Goal: Task Accomplishment & Management: Use online tool/utility

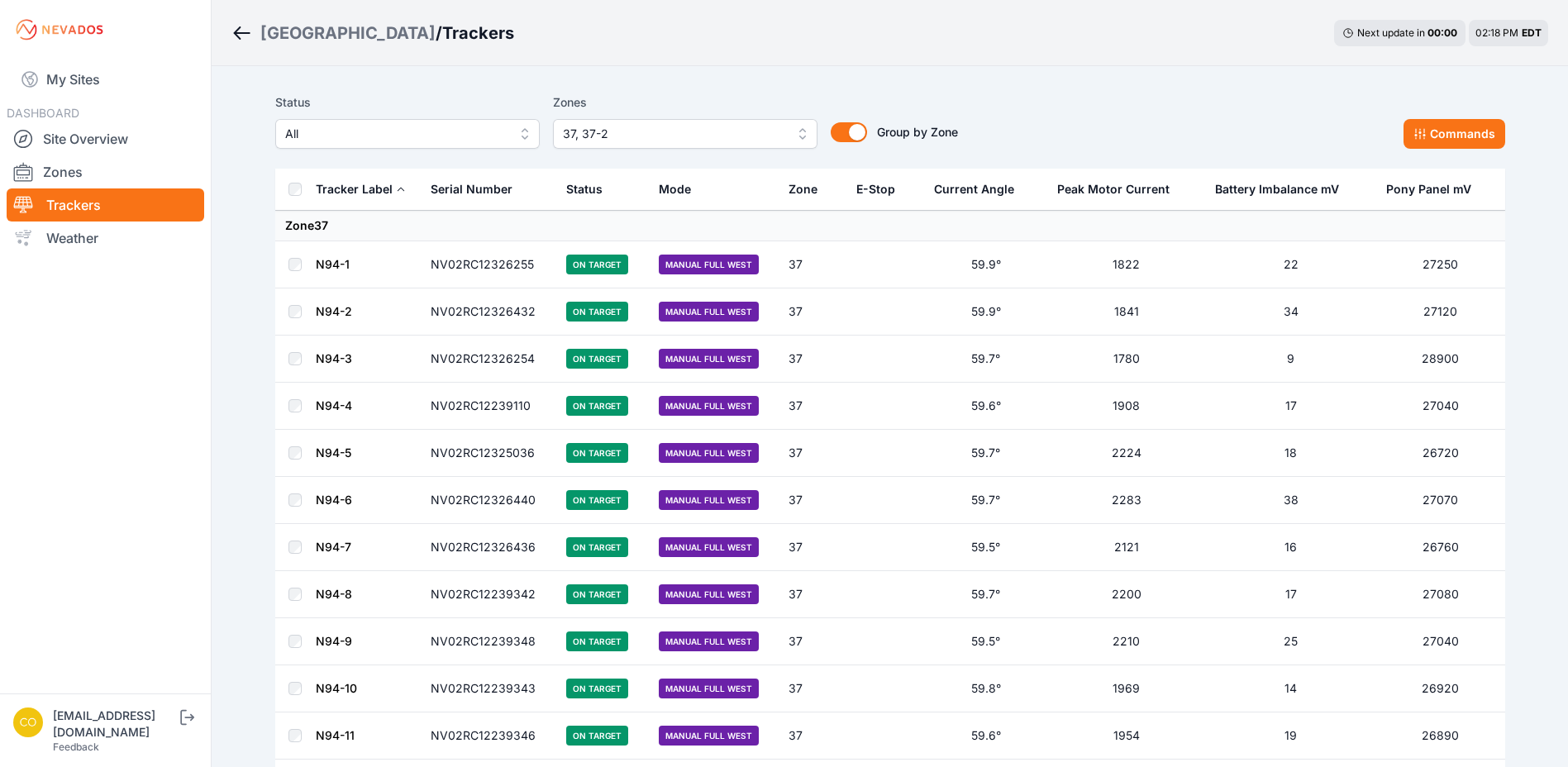
click at [665, 142] on span "37, 37-2" at bounding box center [673, 134] width 222 height 20
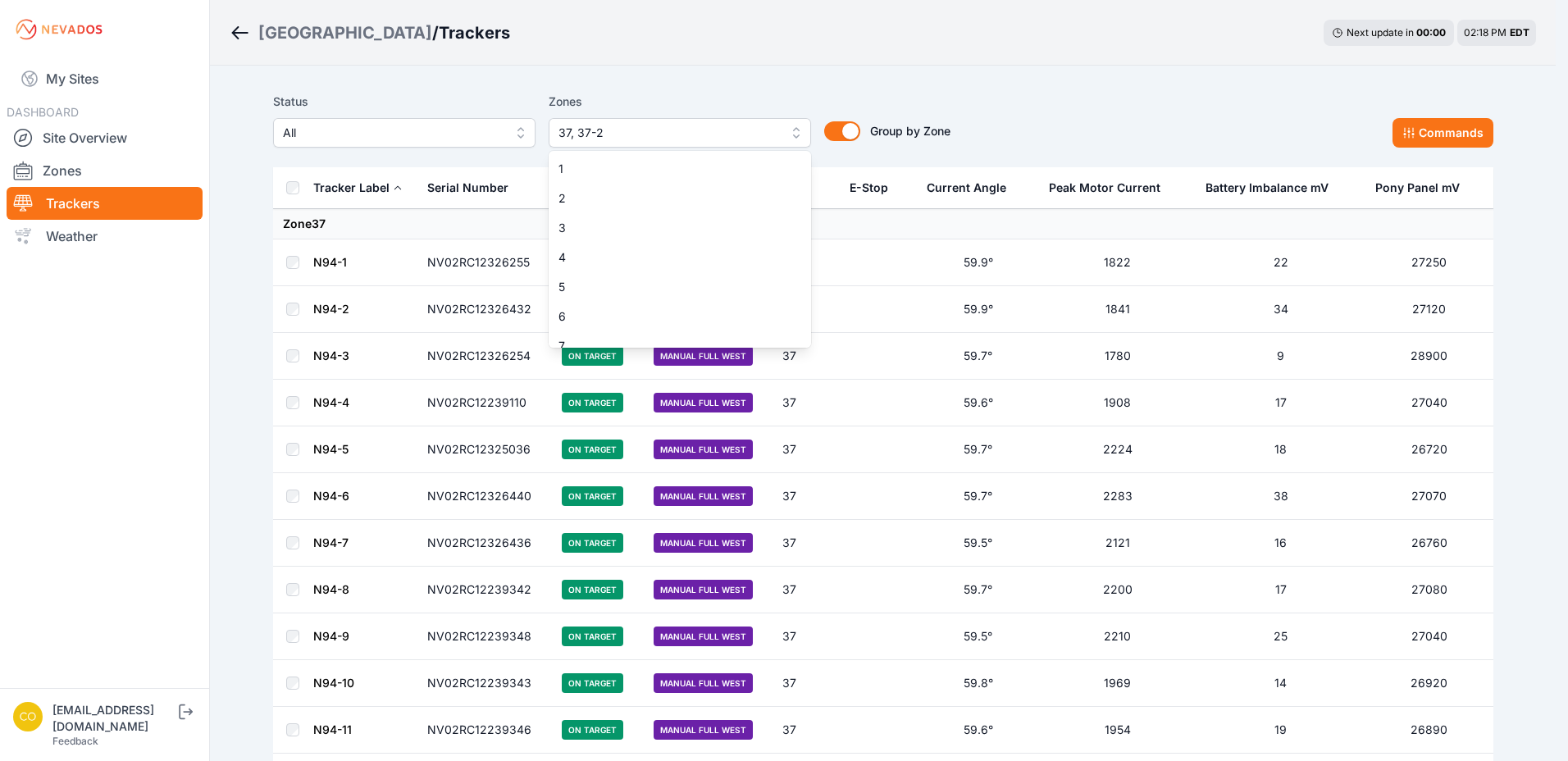
scroll to position [899, 0]
click at [671, 324] on div "1 2 3 4 5 6 7 8 9 10 11 12 13 14 15 16 17 18 19 20 21 22 23 24 25 26 27 28 29 3…" at bounding box center [679, 250] width 263 height 197
click at [678, 329] on span "37" at bounding box center [670, 333] width 223 height 17
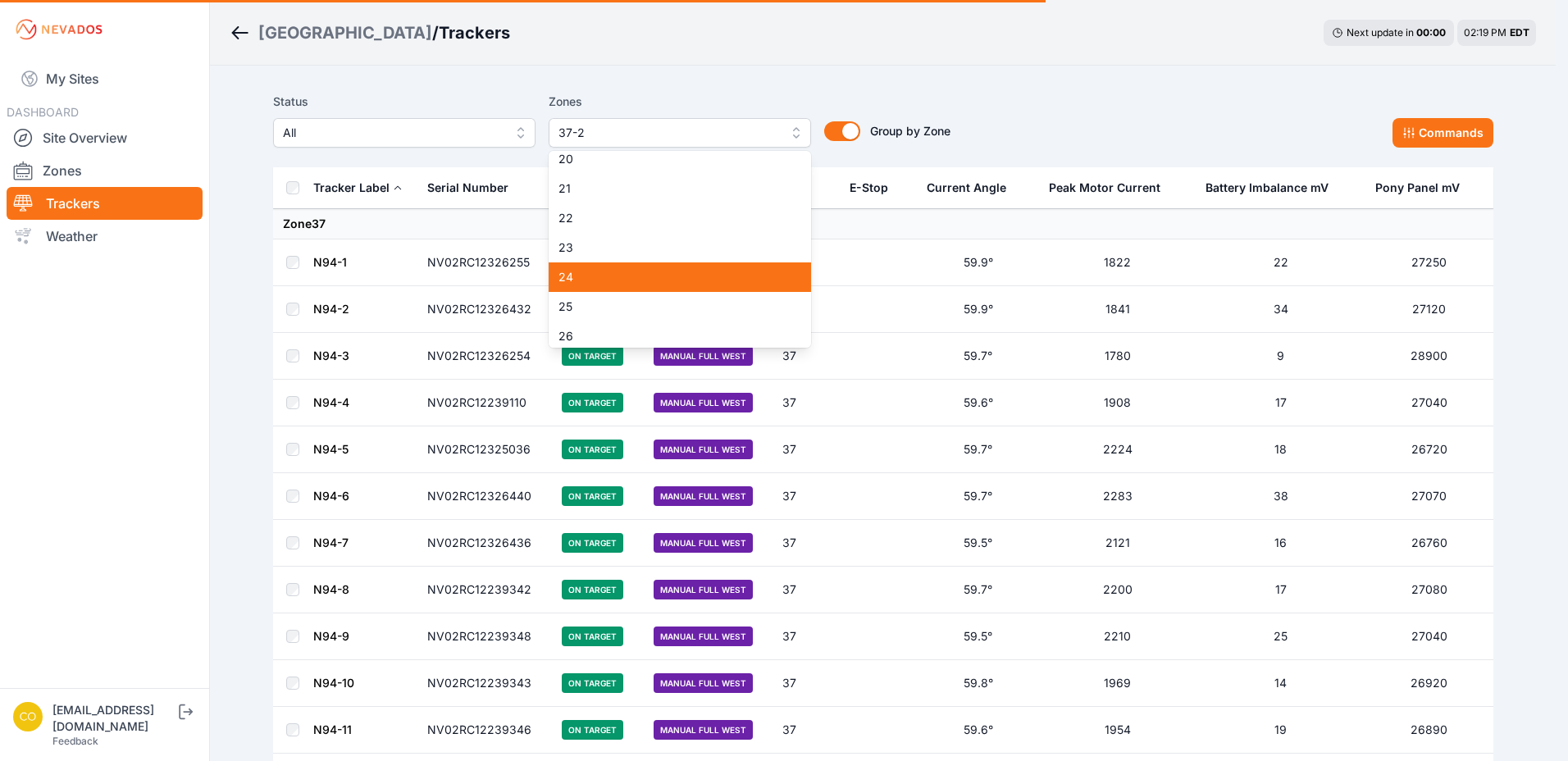
scroll to position [243, 0]
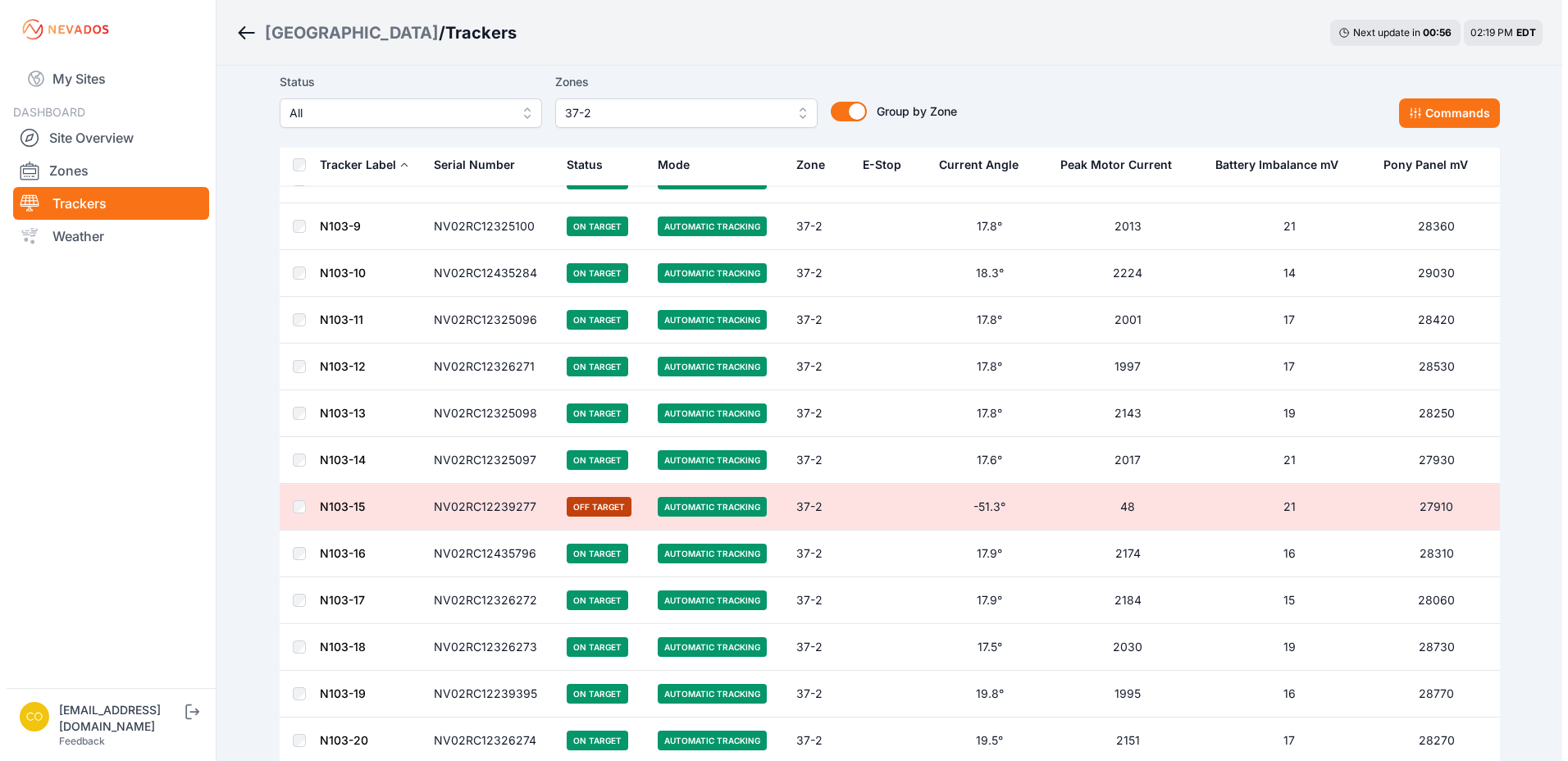
scroll to position [410, 0]
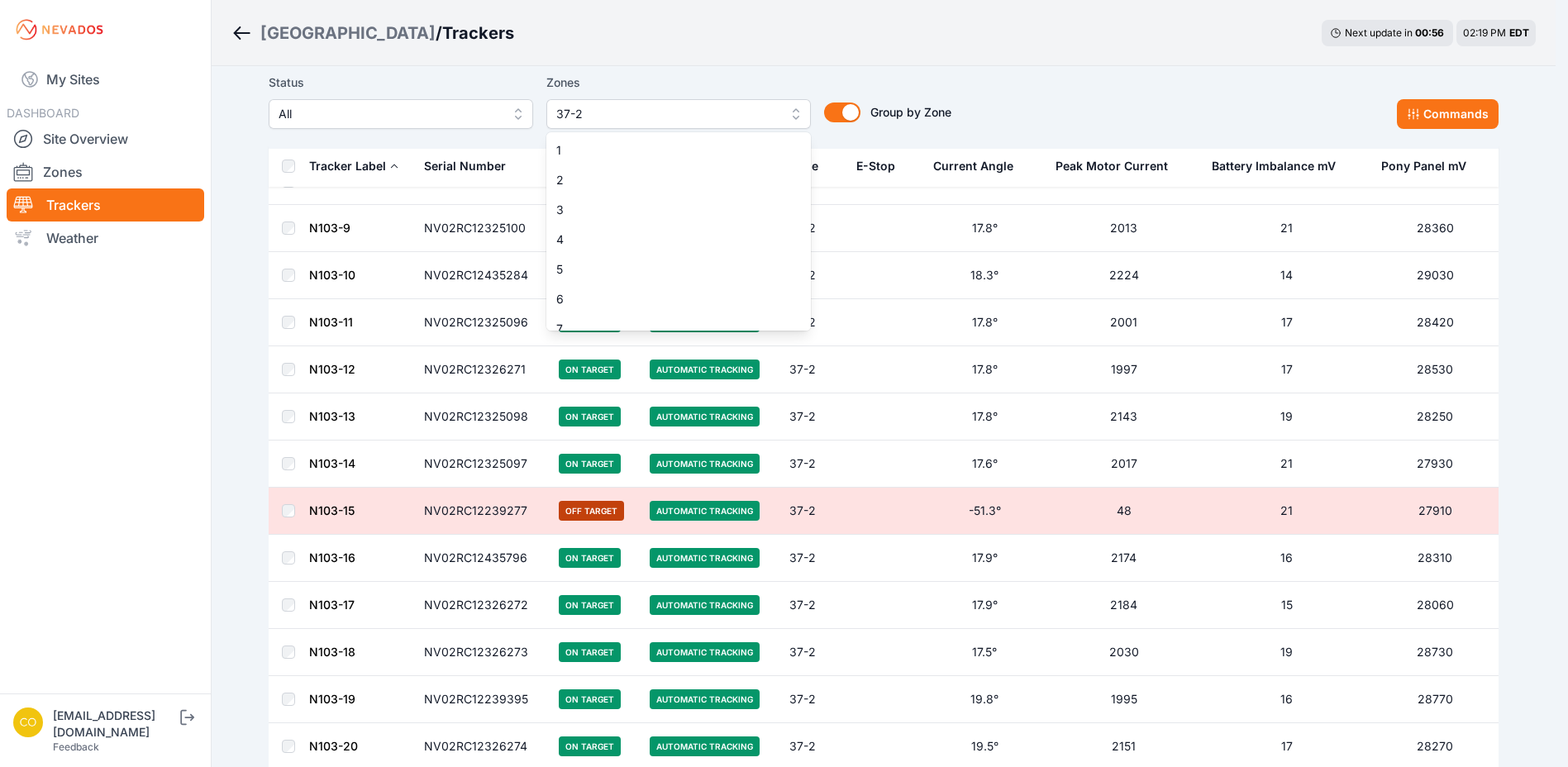
click at [699, 104] on span "37-2" at bounding box center [667, 113] width 222 height 20
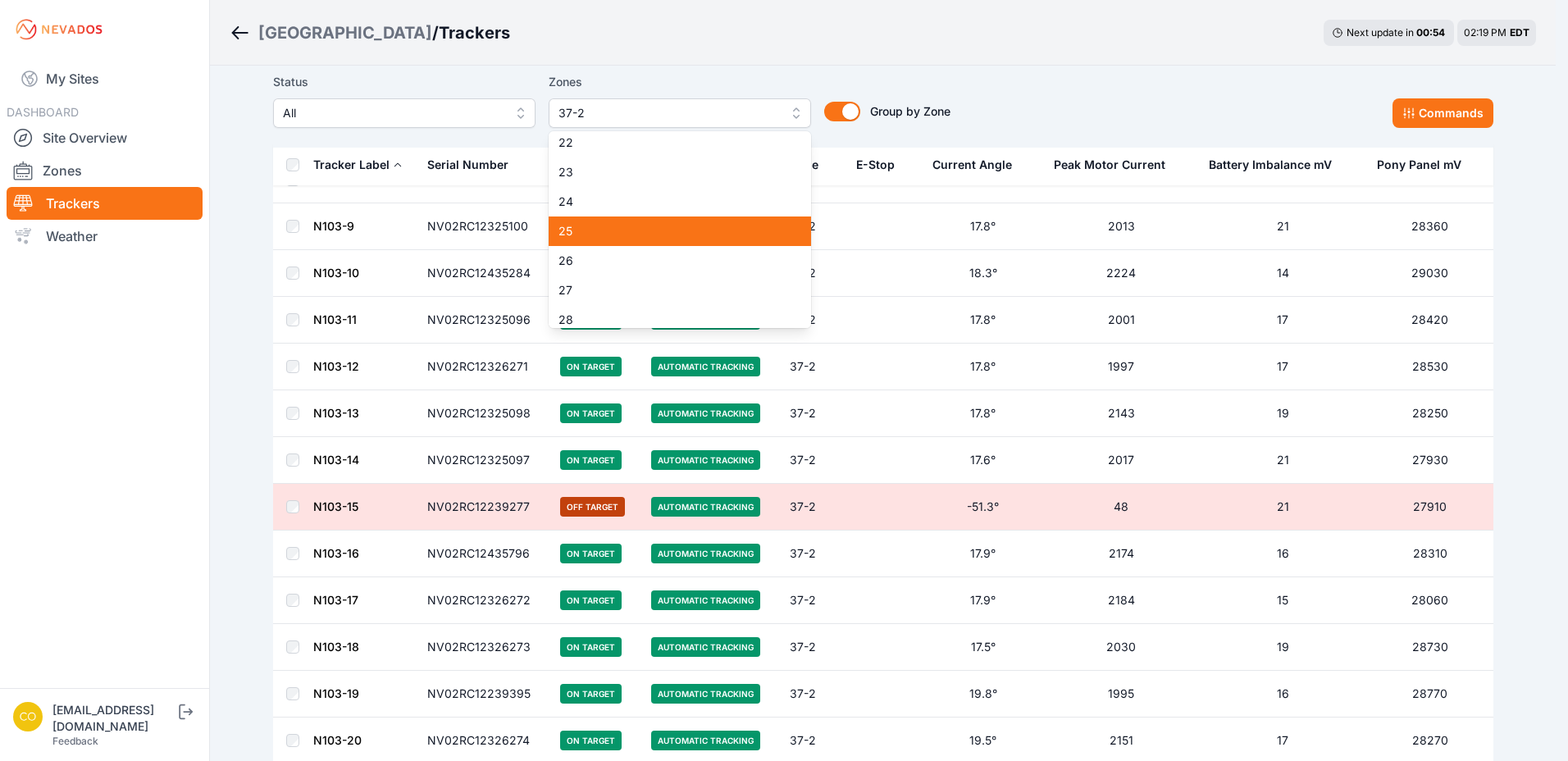
scroll to position [545, 0]
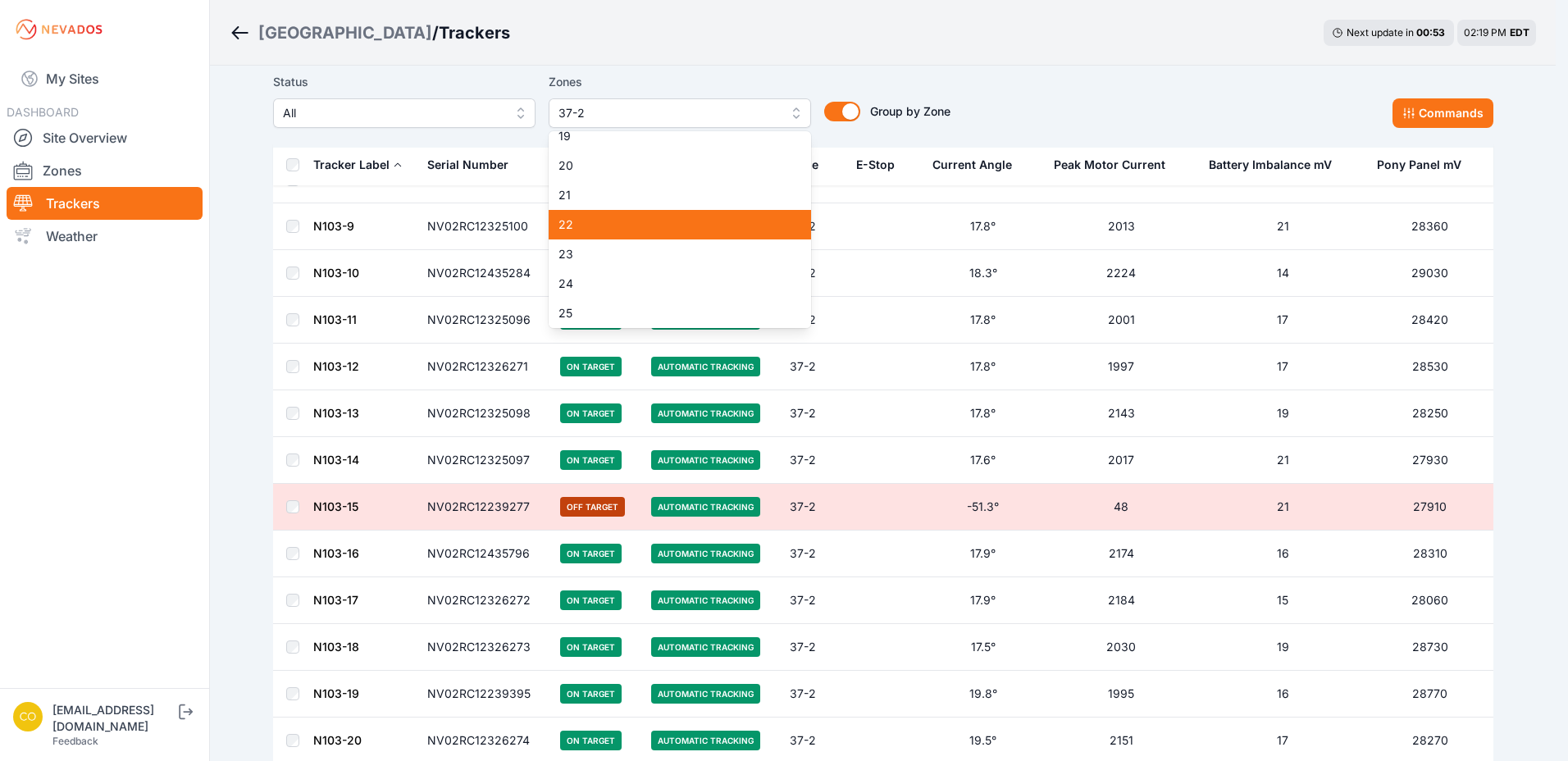
click at [666, 229] on span "22" at bounding box center [670, 225] width 223 height 17
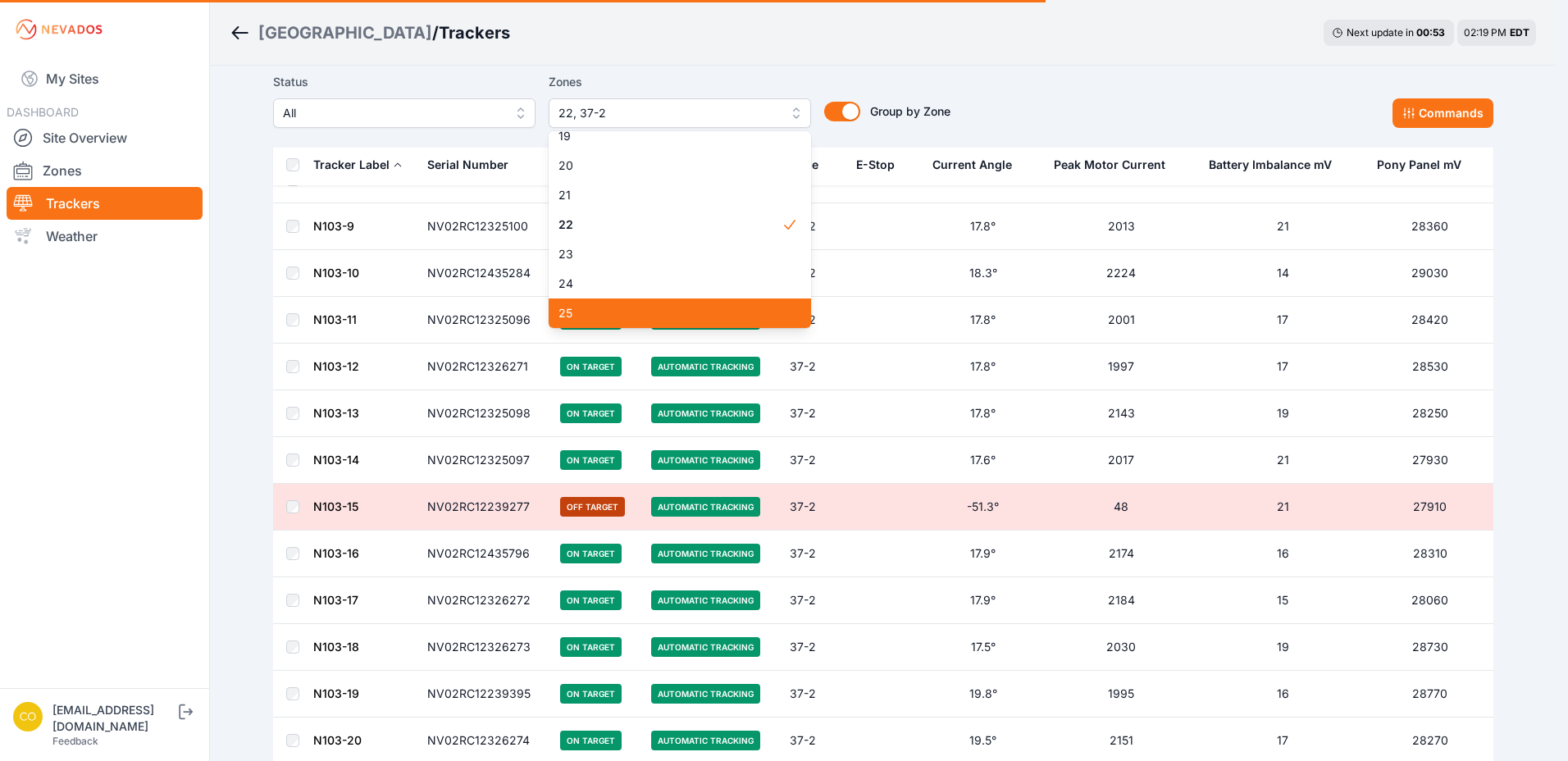
click at [615, 290] on div "24" at bounding box center [679, 284] width 263 height 30
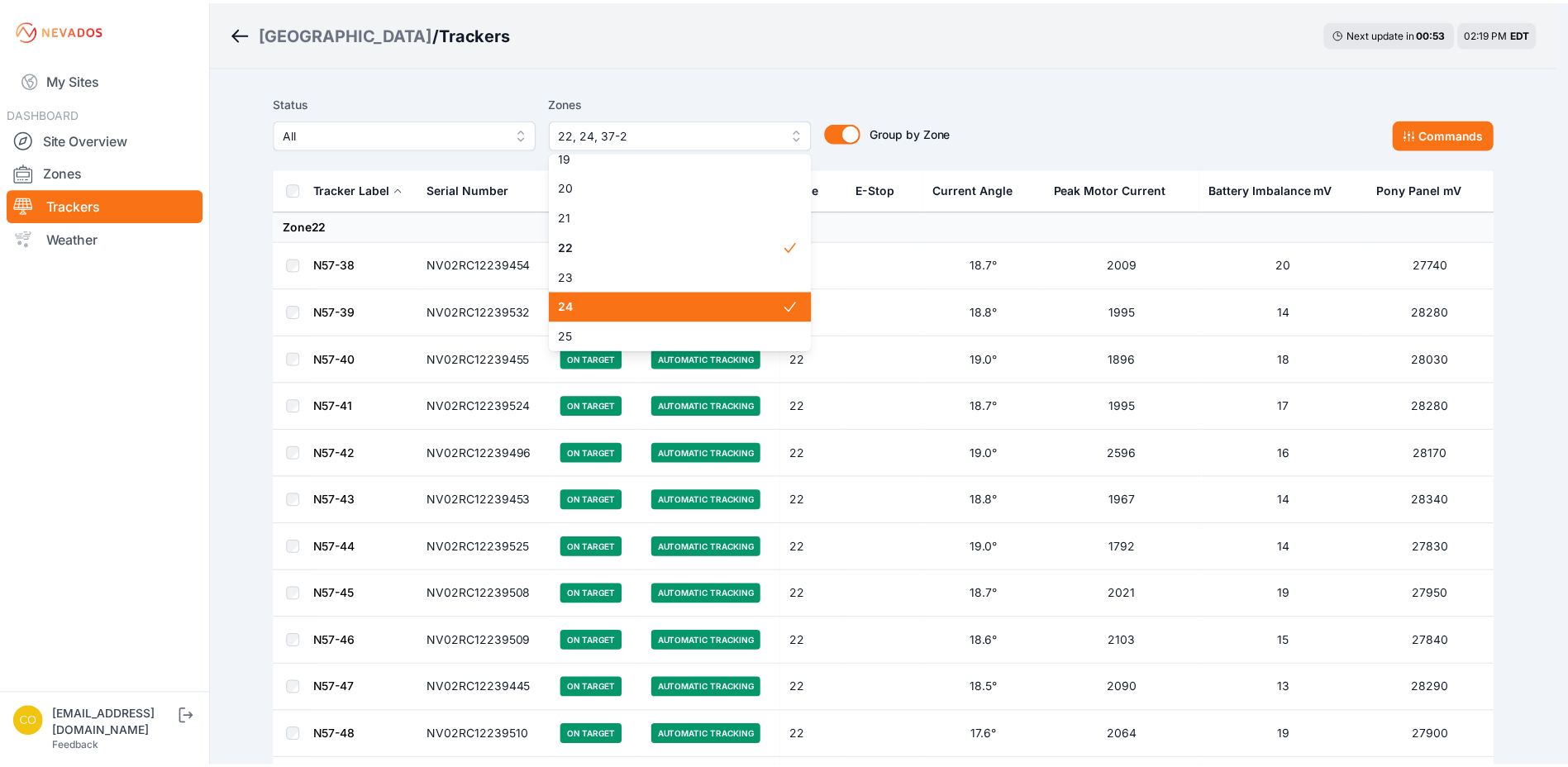
scroll to position [1296, 0]
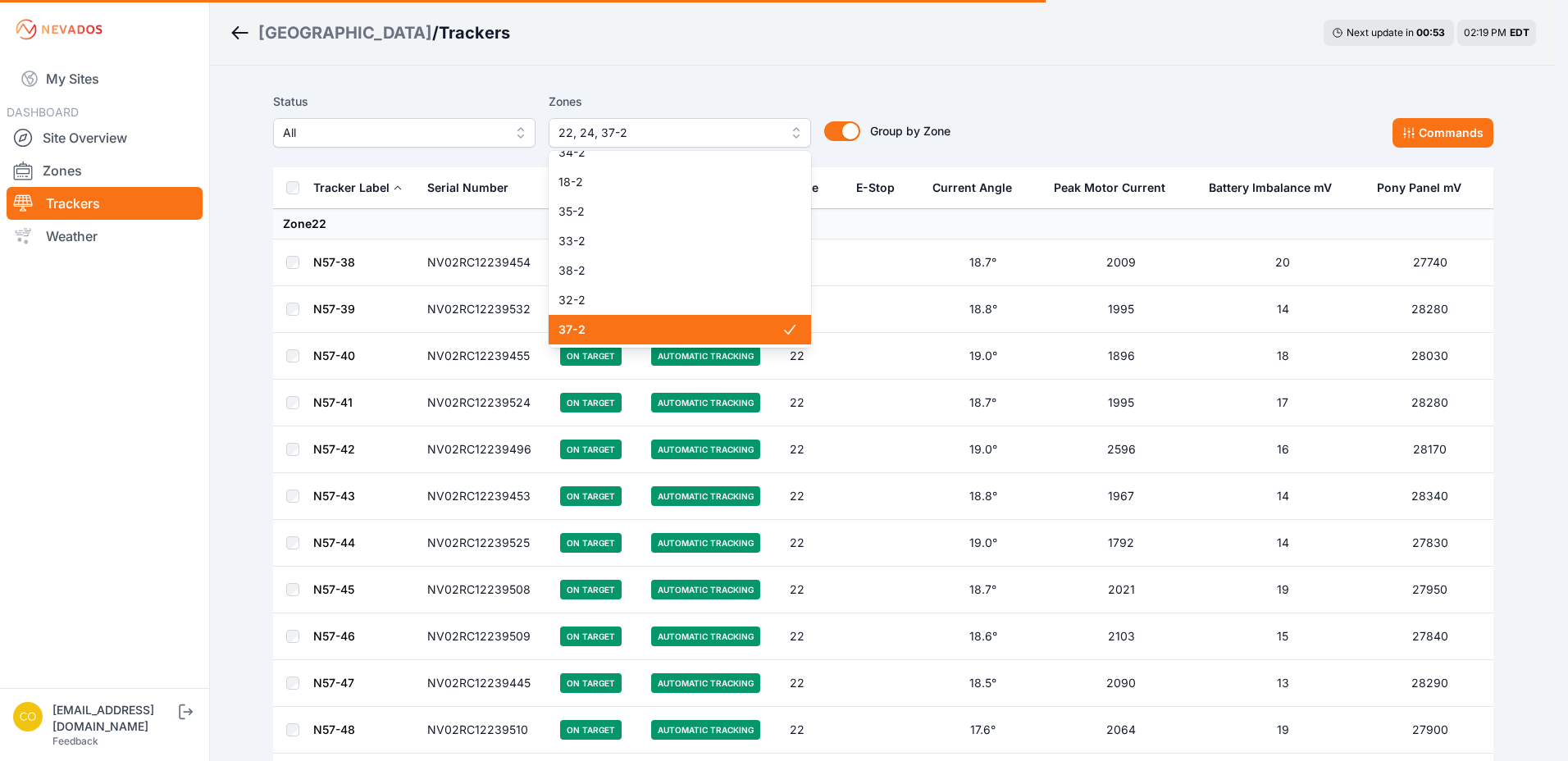
click at [628, 329] on span "37-2" at bounding box center [670, 330] width 223 height 17
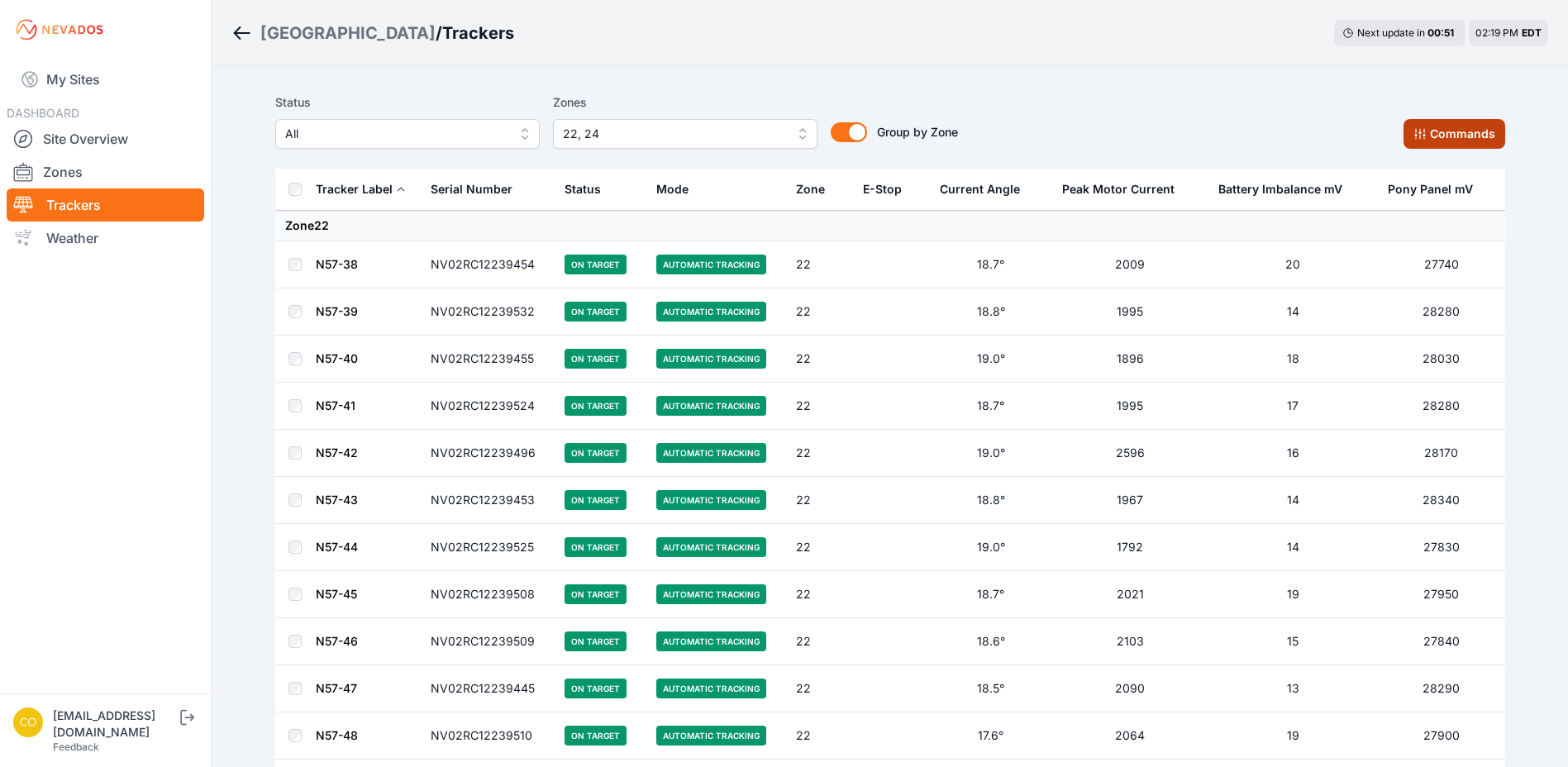
click at [1481, 134] on button "Commands" at bounding box center [1454, 134] width 102 height 30
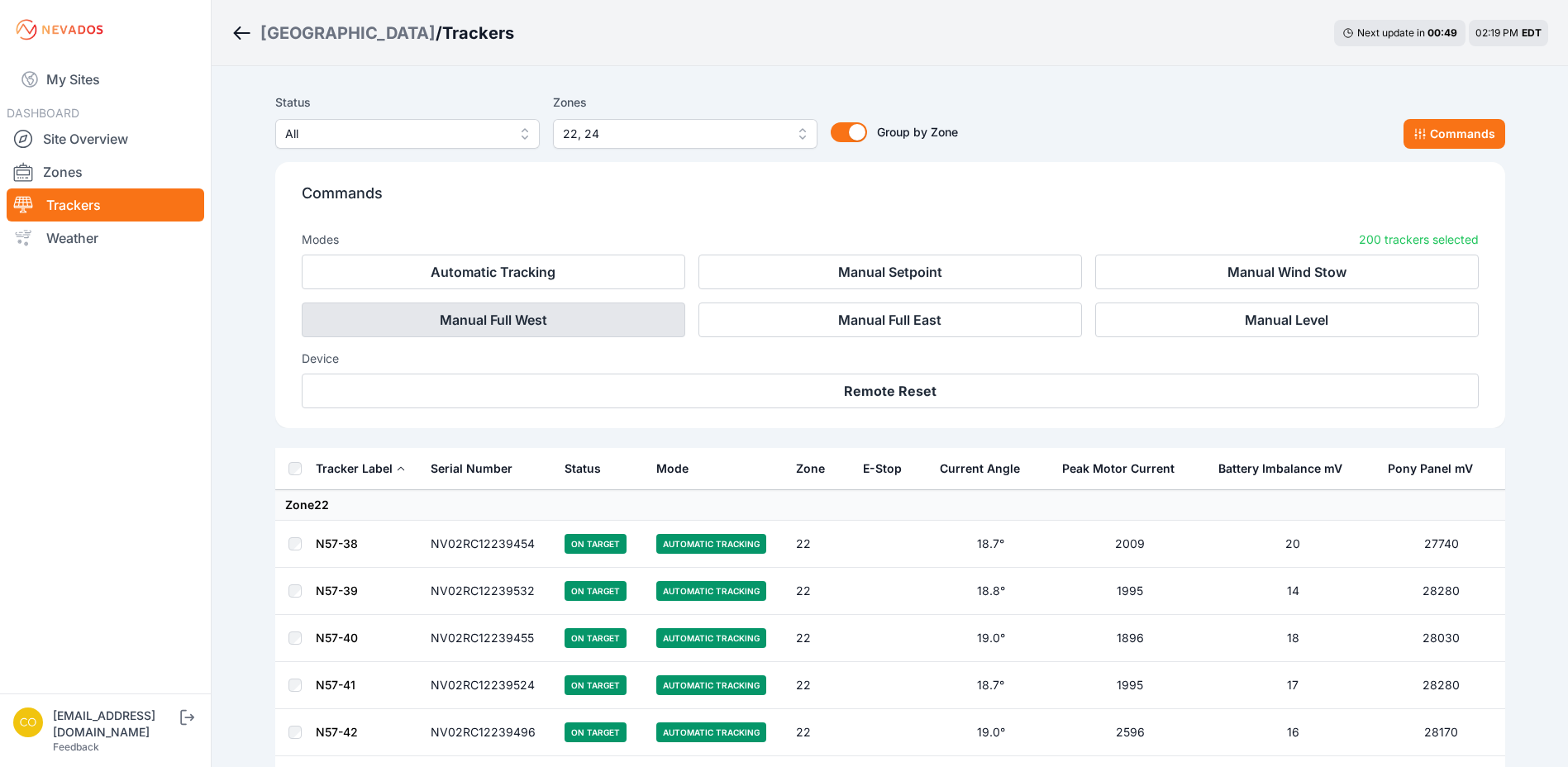
click at [582, 317] on button "Manual Full West" at bounding box center [494, 320] width 383 height 35
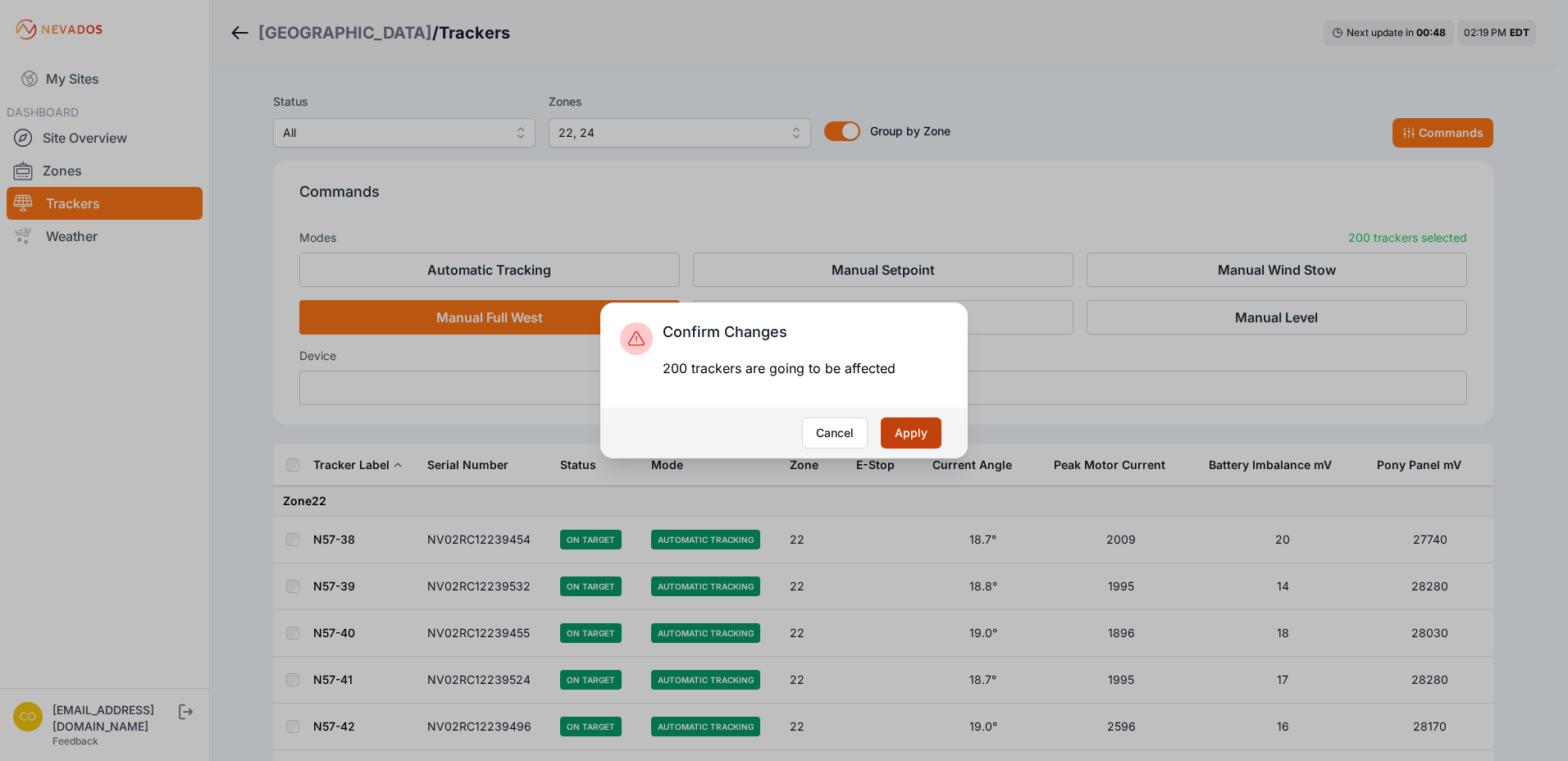
click at [909, 431] on button "Apply" at bounding box center [910, 433] width 60 height 32
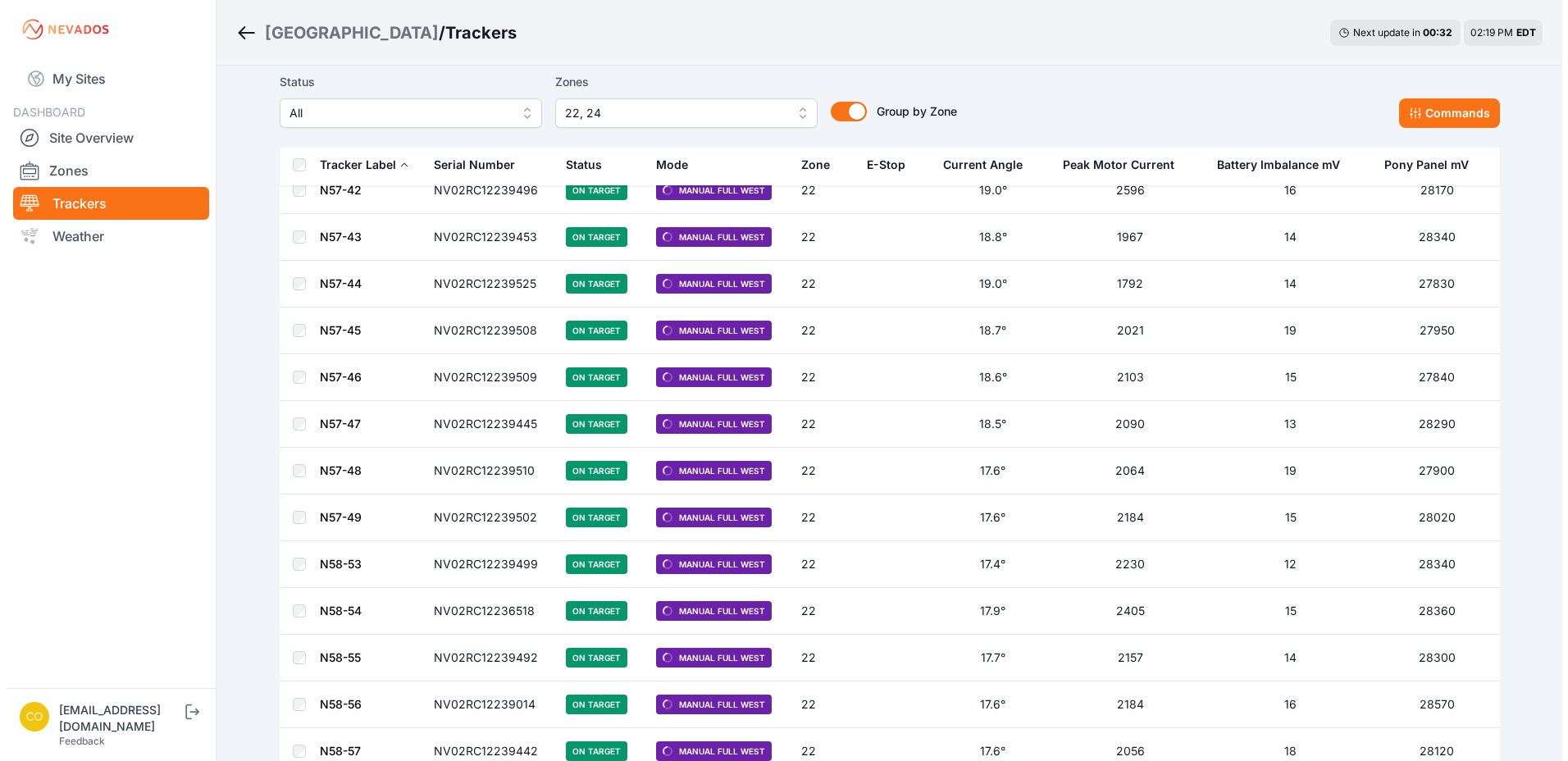
scroll to position [985, 0]
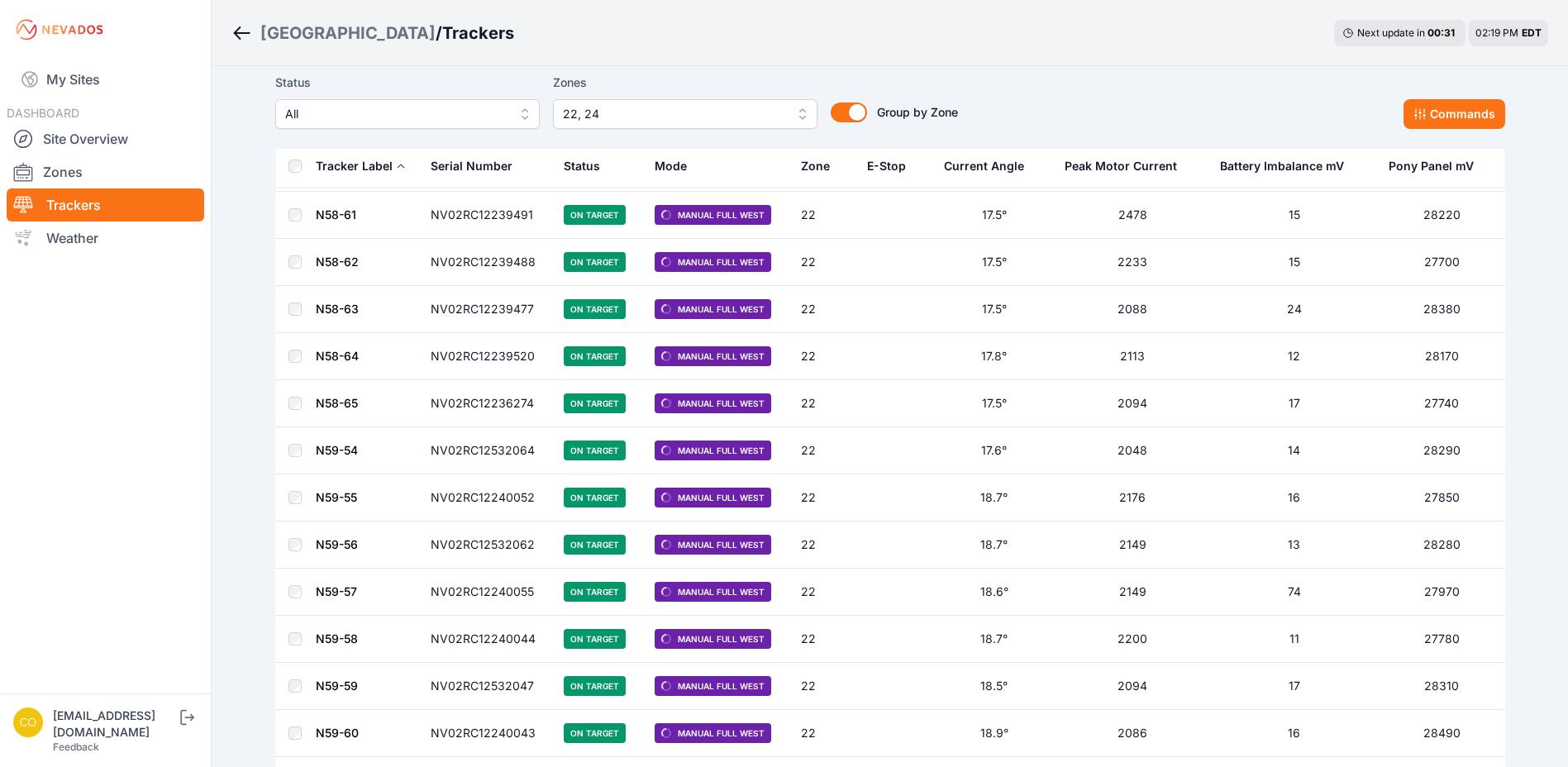
click at [603, 119] on span "22, 24" at bounding box center [673, 113] width 222 height 20
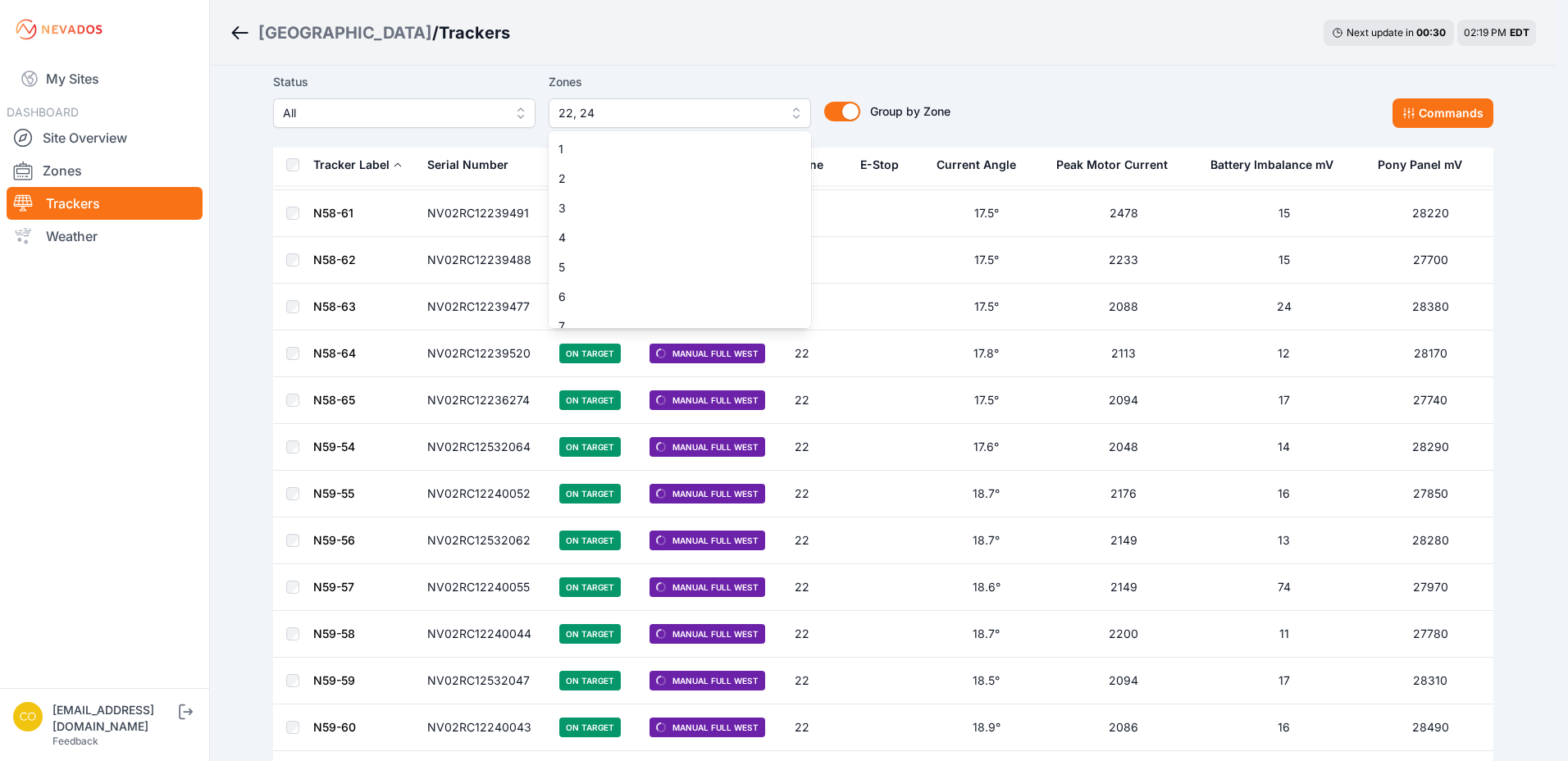
scroll to position [456, 0]
click at [603, 279] on span "21" at bounding box center [670, 284] width 223 height 17
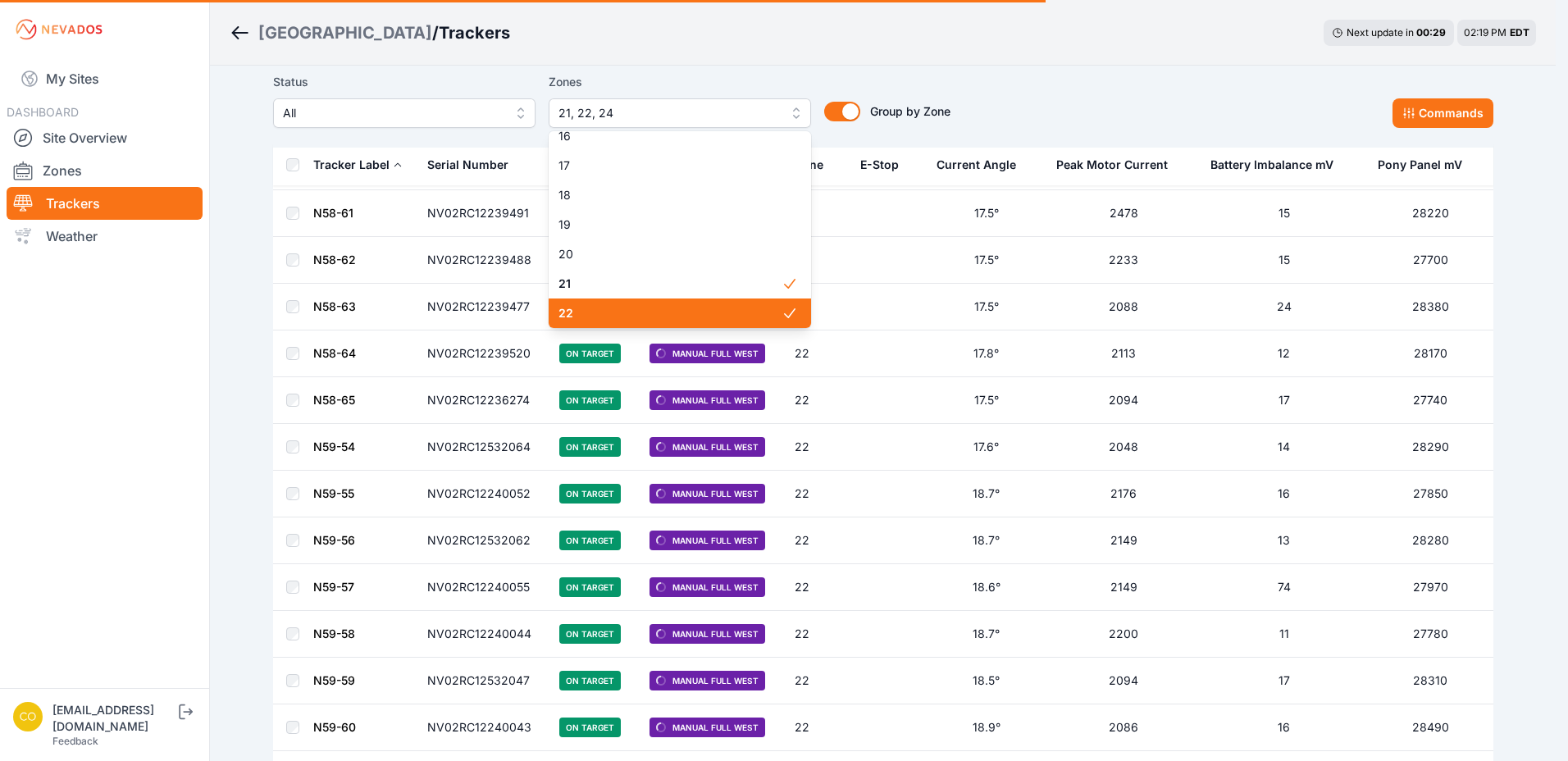
click at [623, 292] on span "21" at bounding box center [670, 284] width 223 height 17
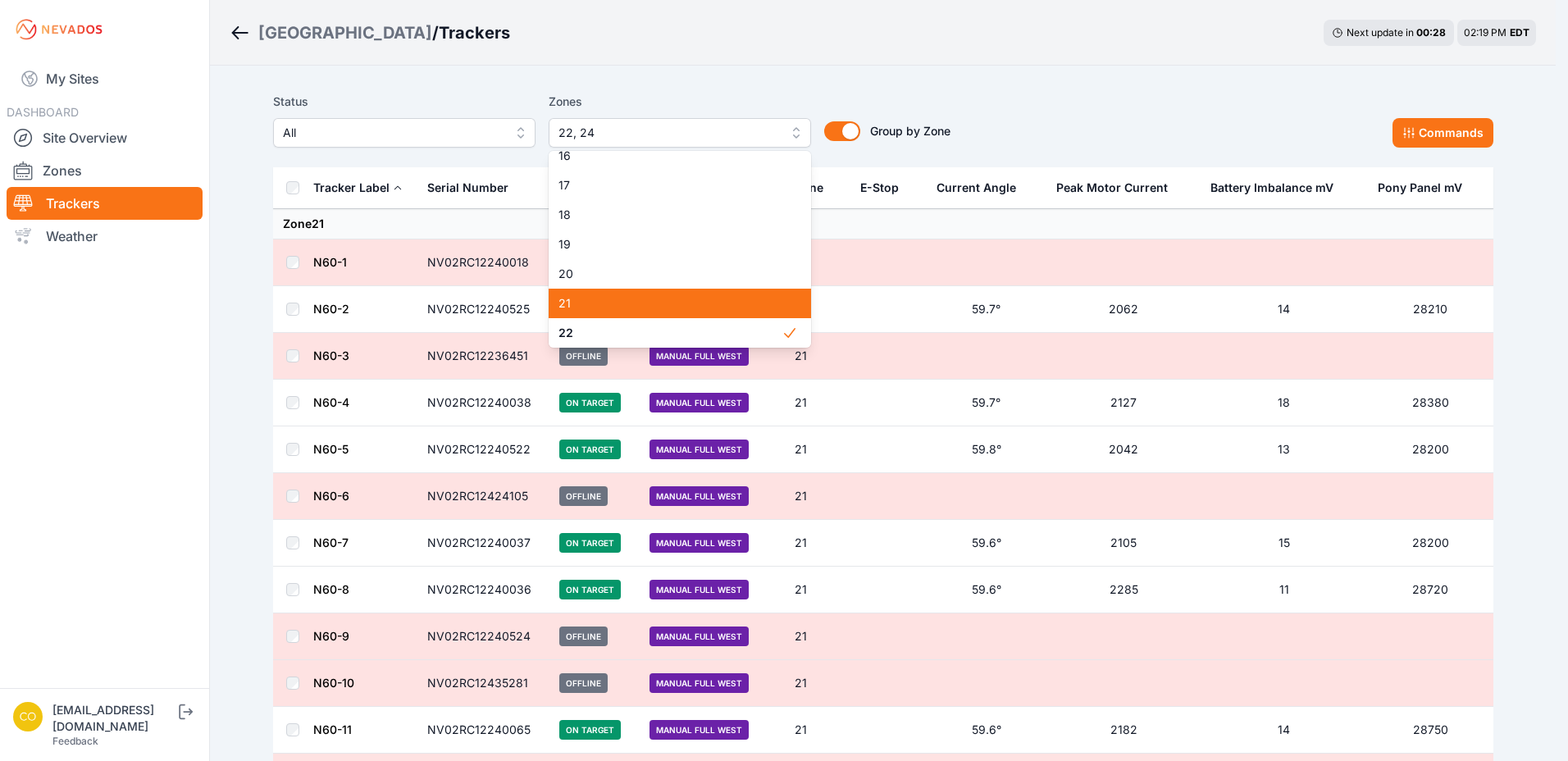
scroll to position [538, 0]
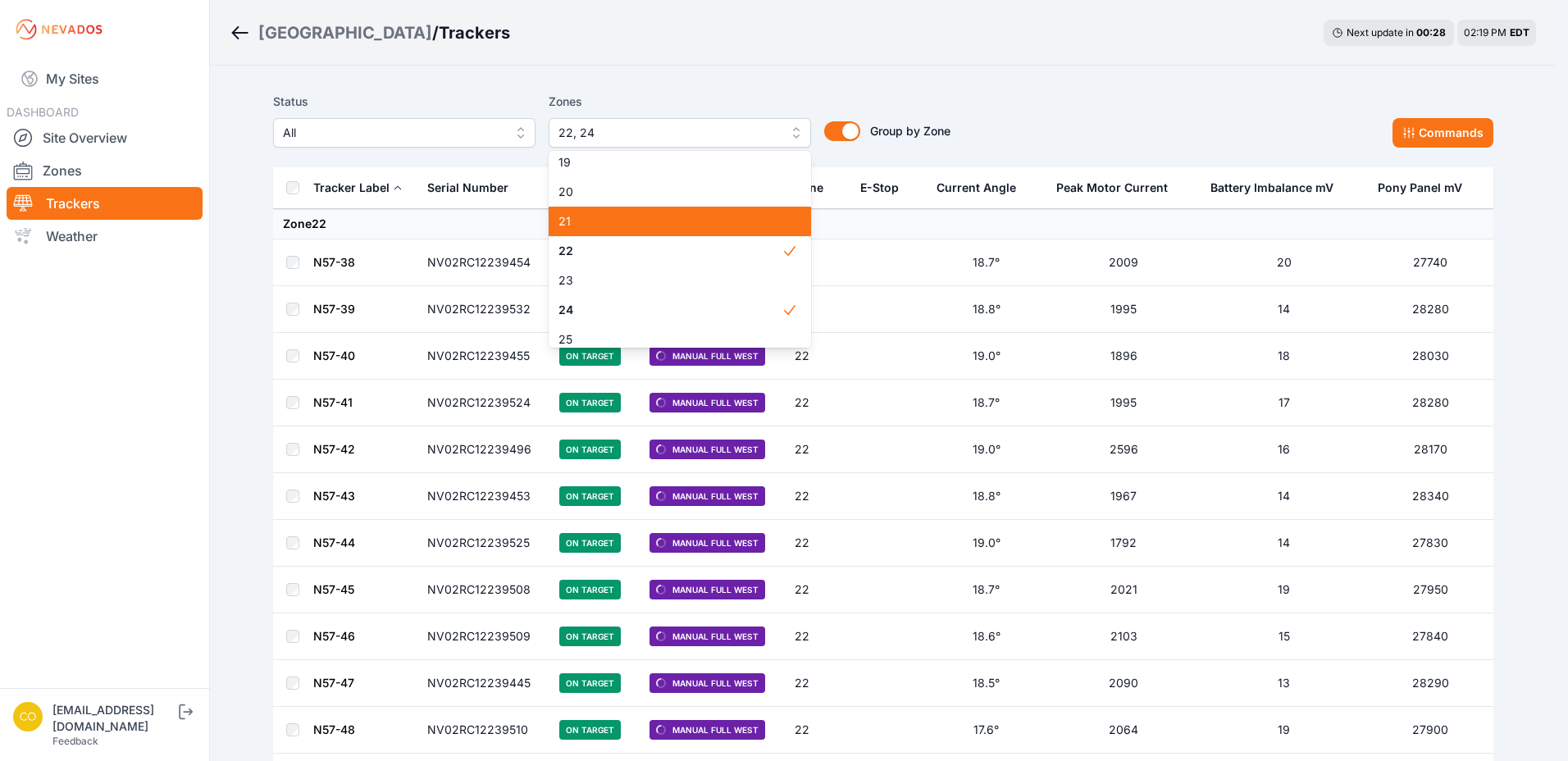
click at [644, 228] on span "21" at bounding box center [670, 222] width 223 height 17
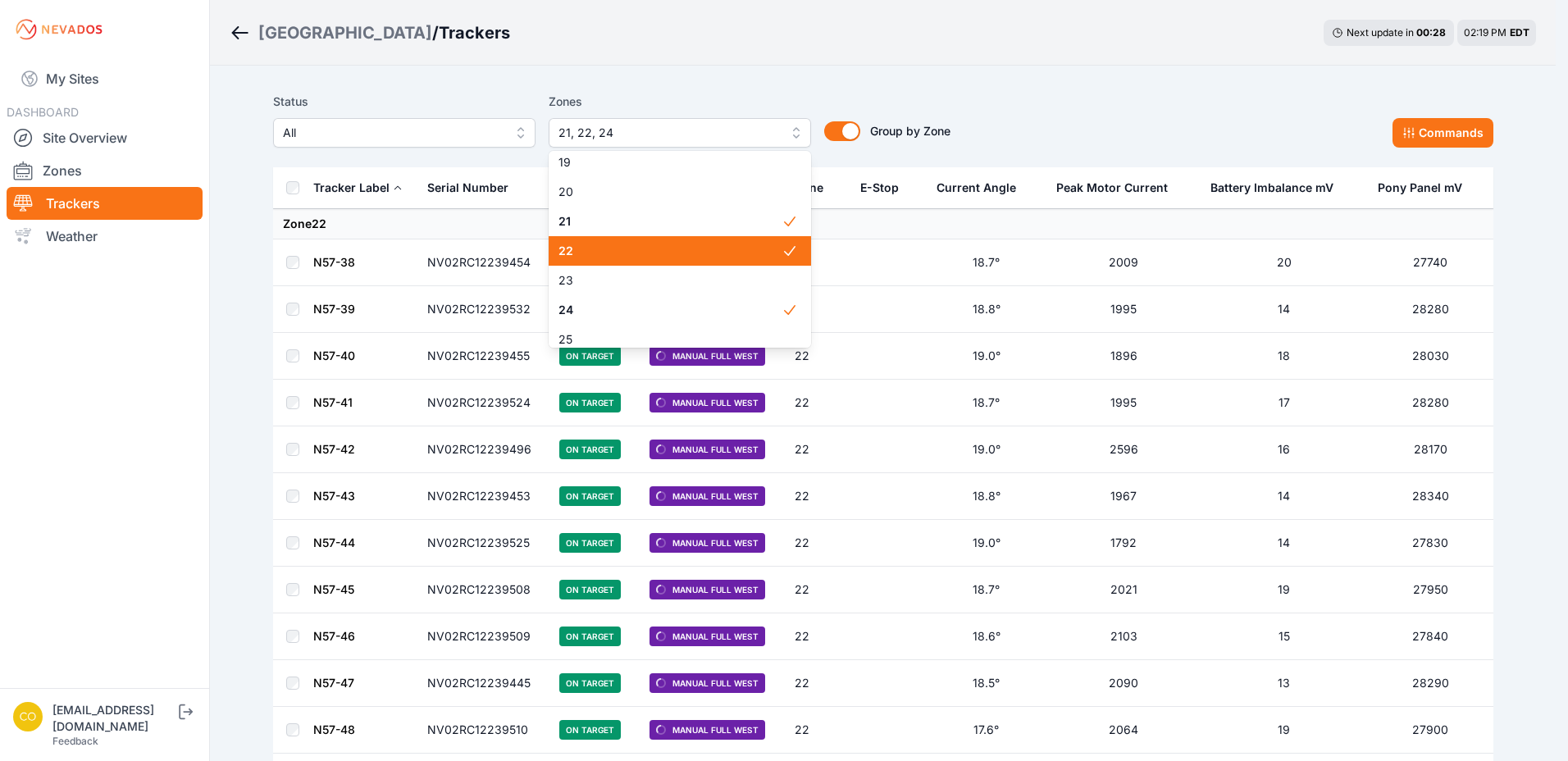
click at [659, 245] on span "22" at bounding box center [670, 252] width 223 height 17
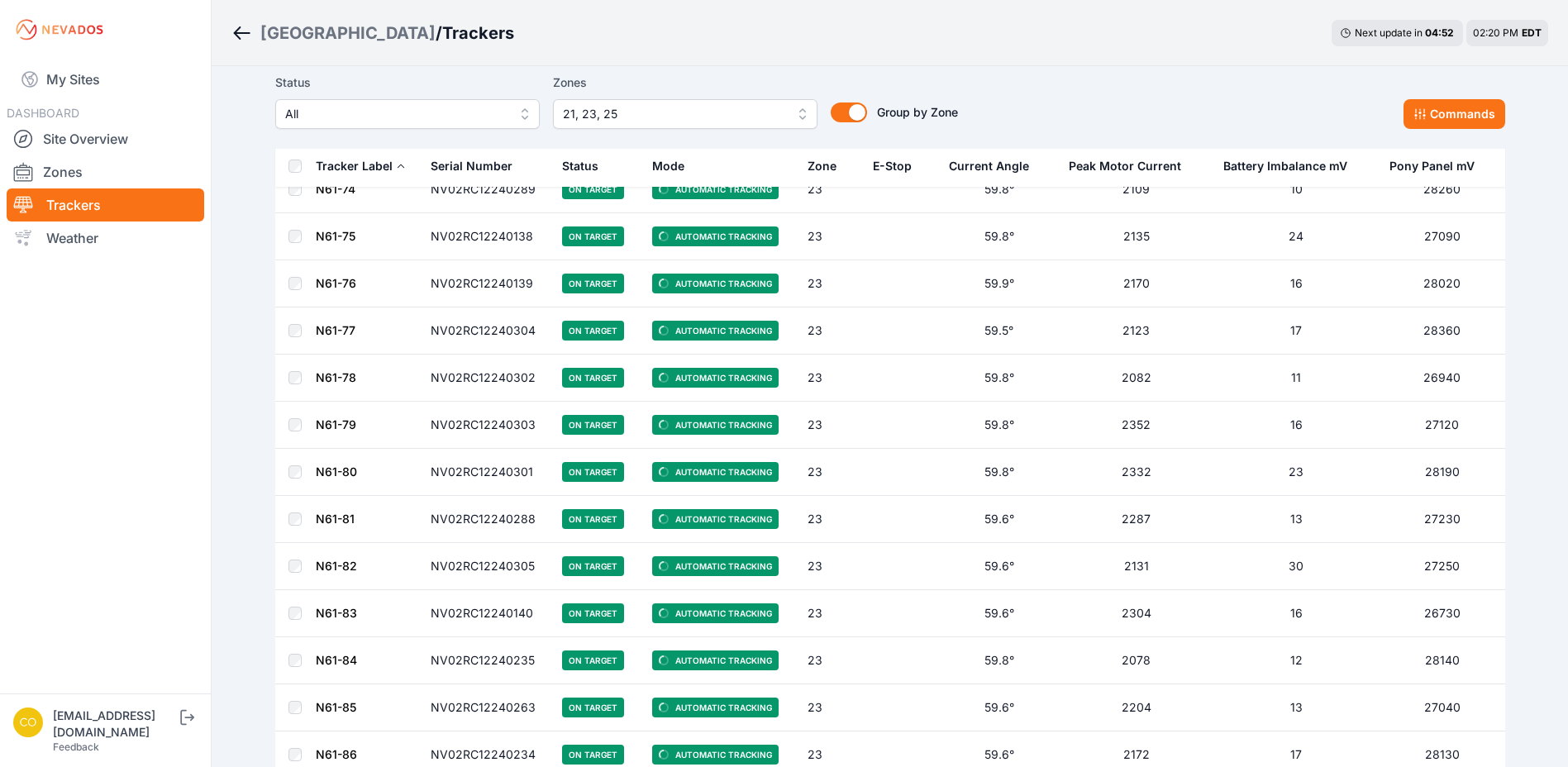
scroll to position [9151, 0]
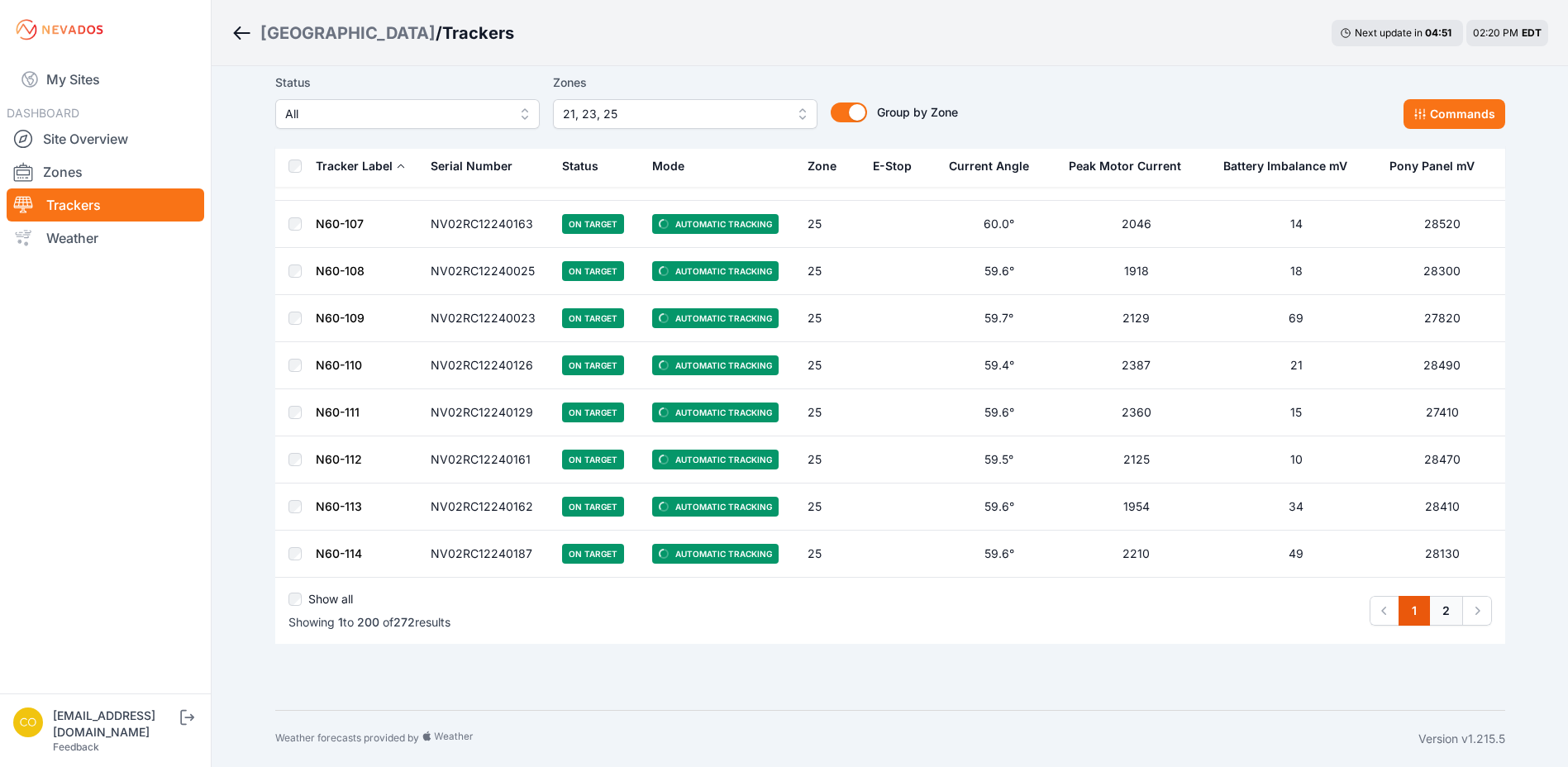
click at [1452, 608] on link "2" at bounding box center [1446, 611] width 34 height 30
click at [1442, 615] on link "2" at bounding box center [1446, 611] width 34 height 30
click at [1443, 614] on link "2" at bounding box center [1446, 611] width 34 height 30
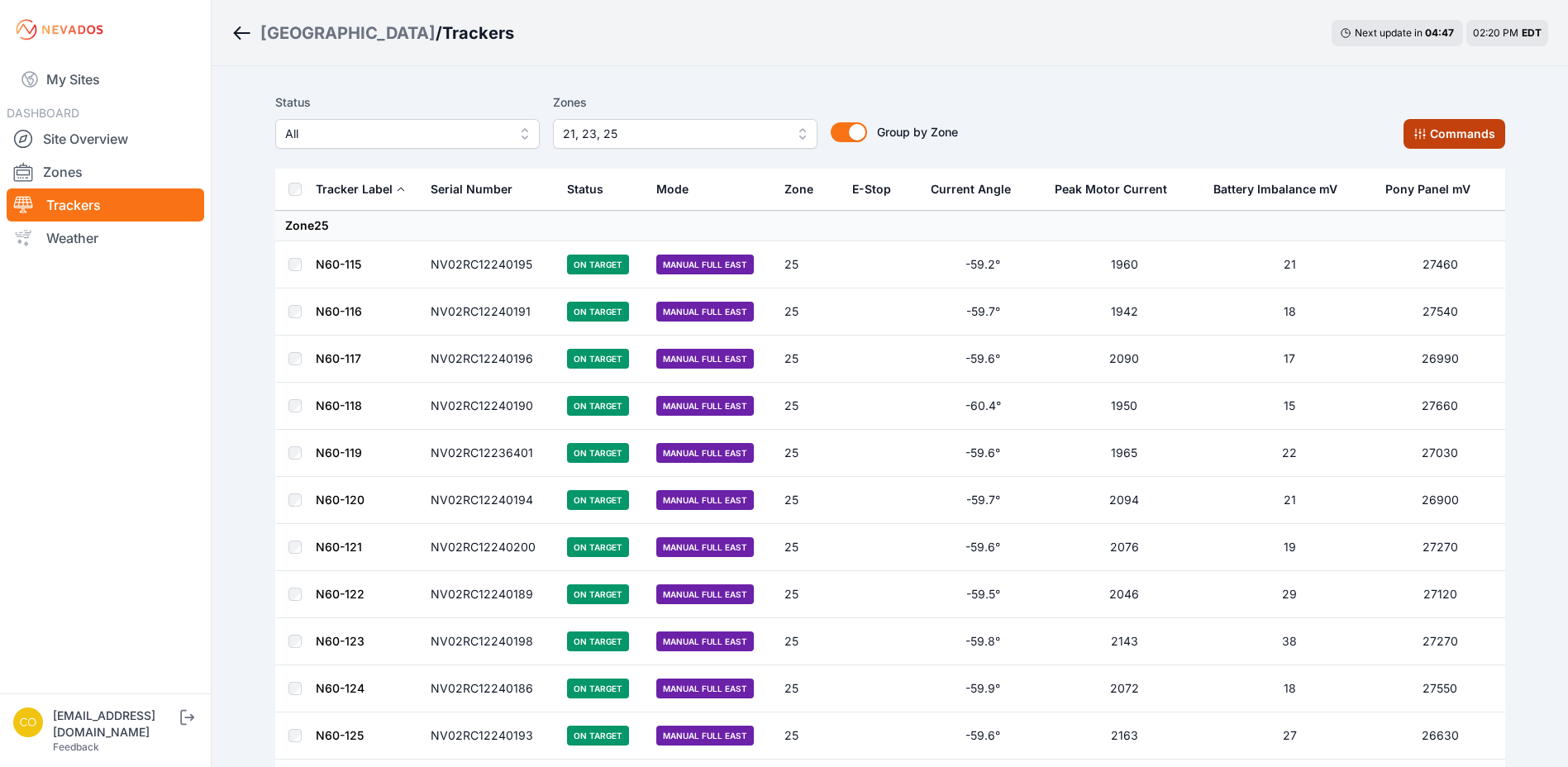
click at [1428, 146] on button "Commands" at bounding box center [1454, 134] width 102 height 30
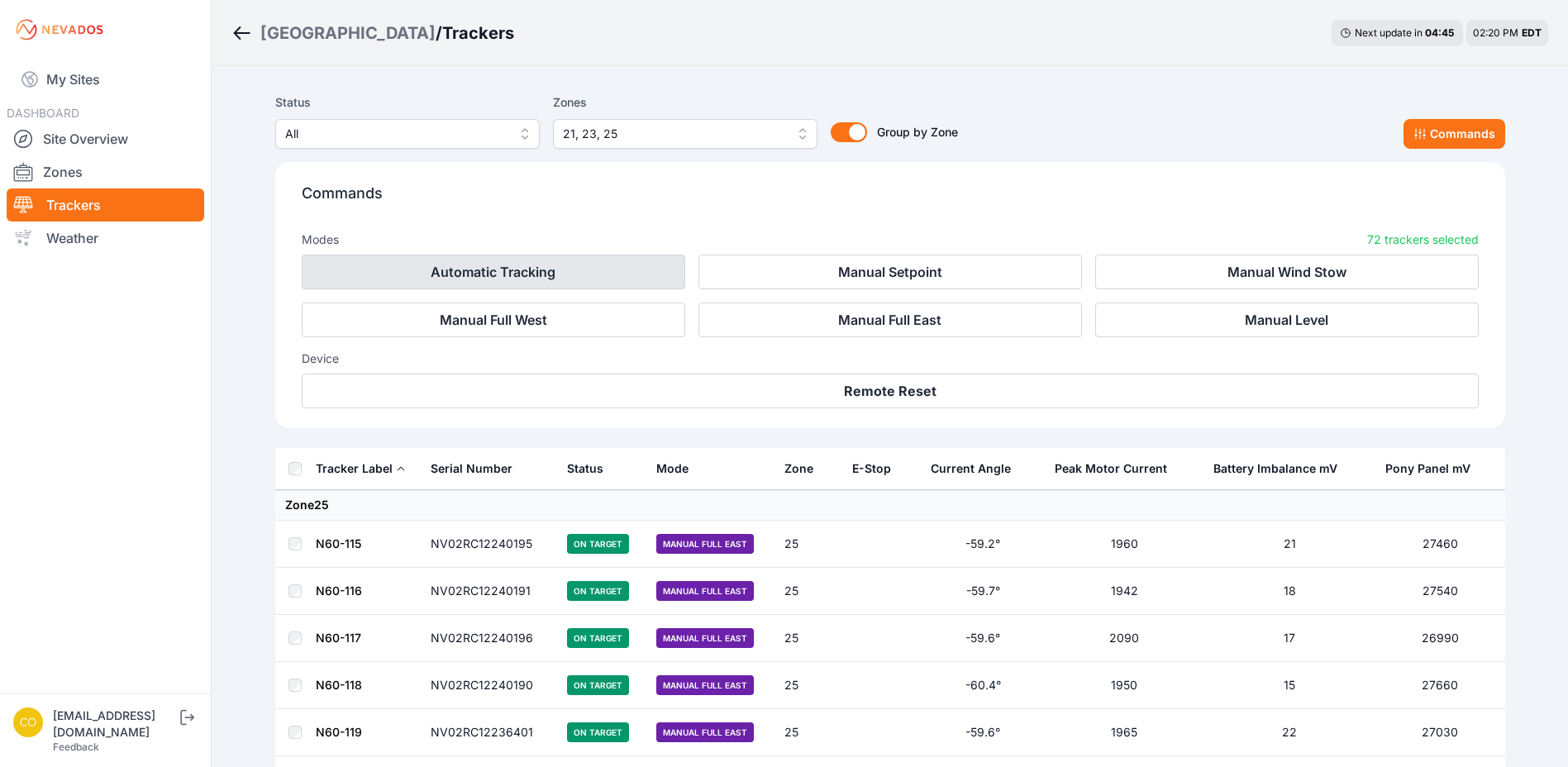
click at [638, 283] on button "Automatic Tracking" at bounding box center [494, 271] width 383 height 35
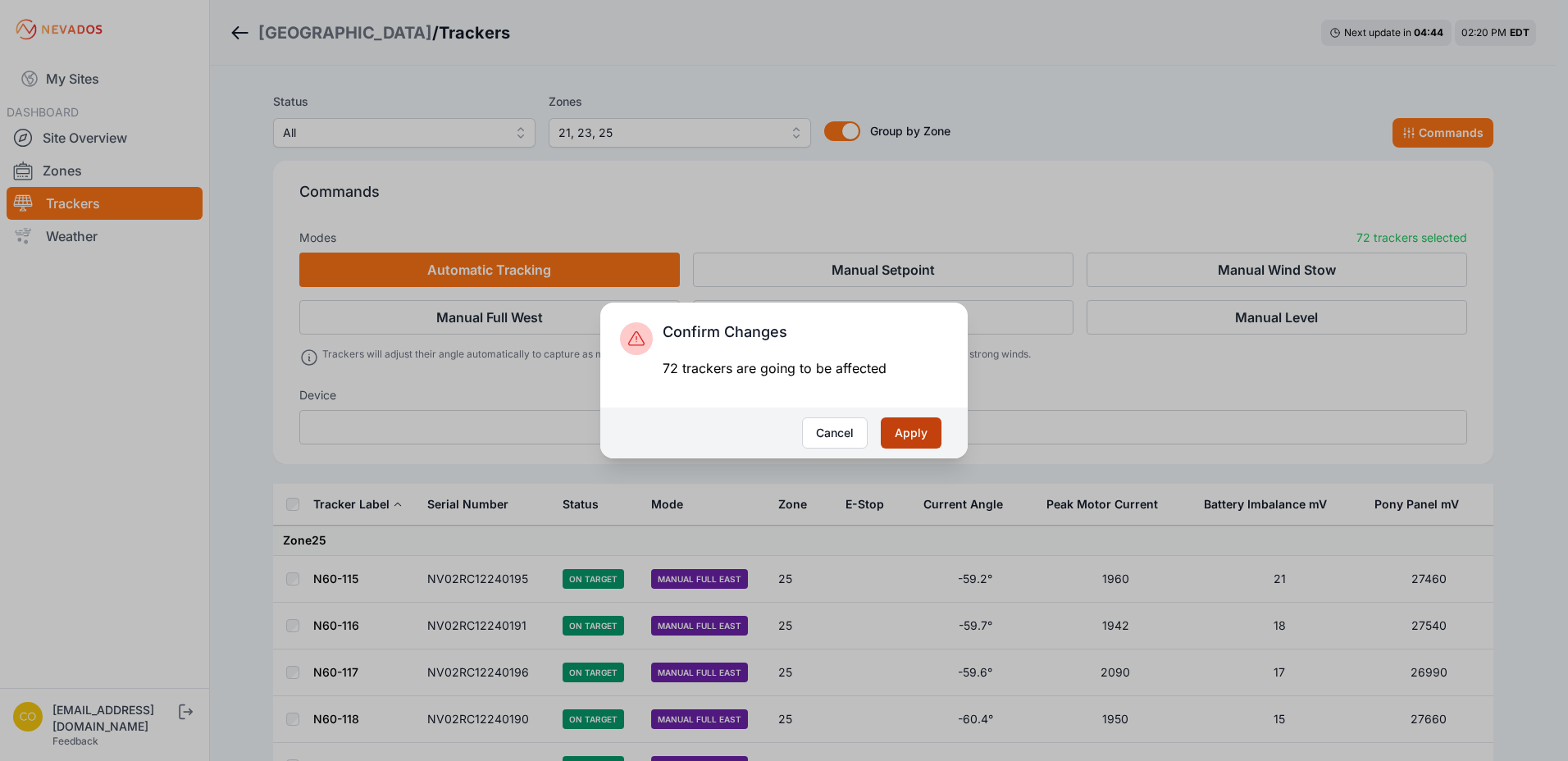
click at [916, 442] on button "Apply" at bounding box center [910, 433] width 60 height 32
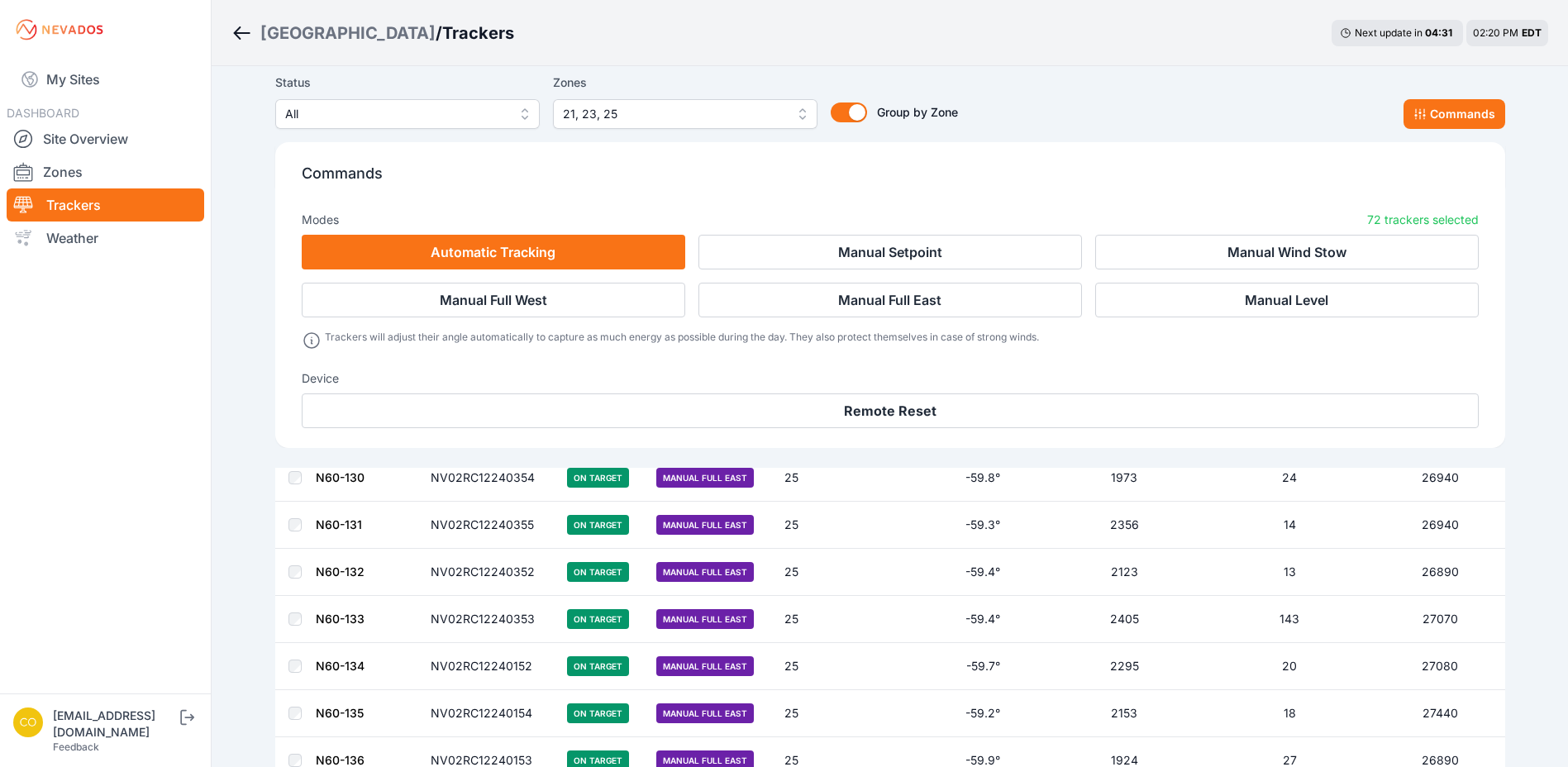
scroll to position [565, 0]
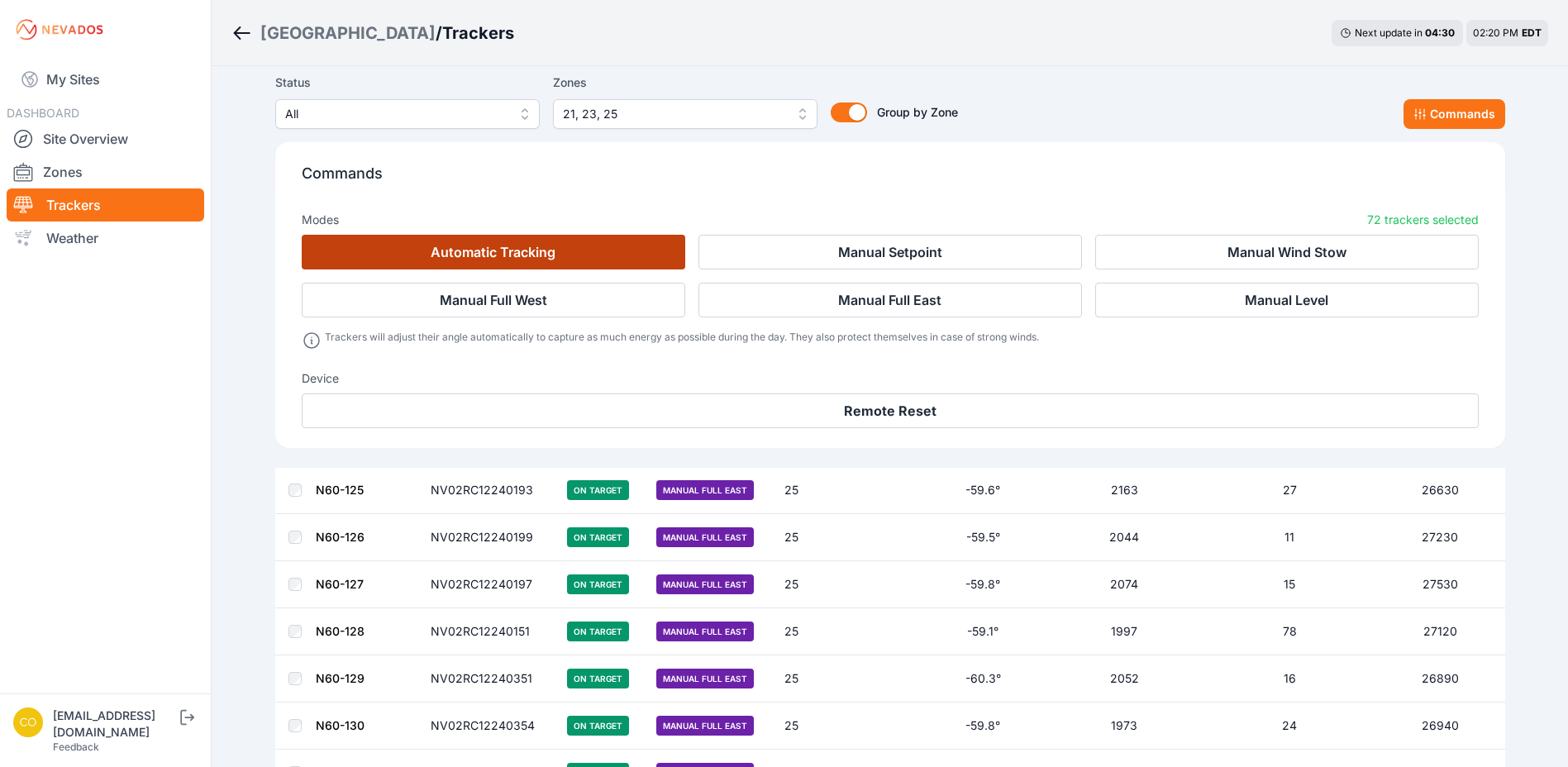
click at [564, 255] on button "Automatic Tracking" at bounding box center [494, 252] width 383 height 35
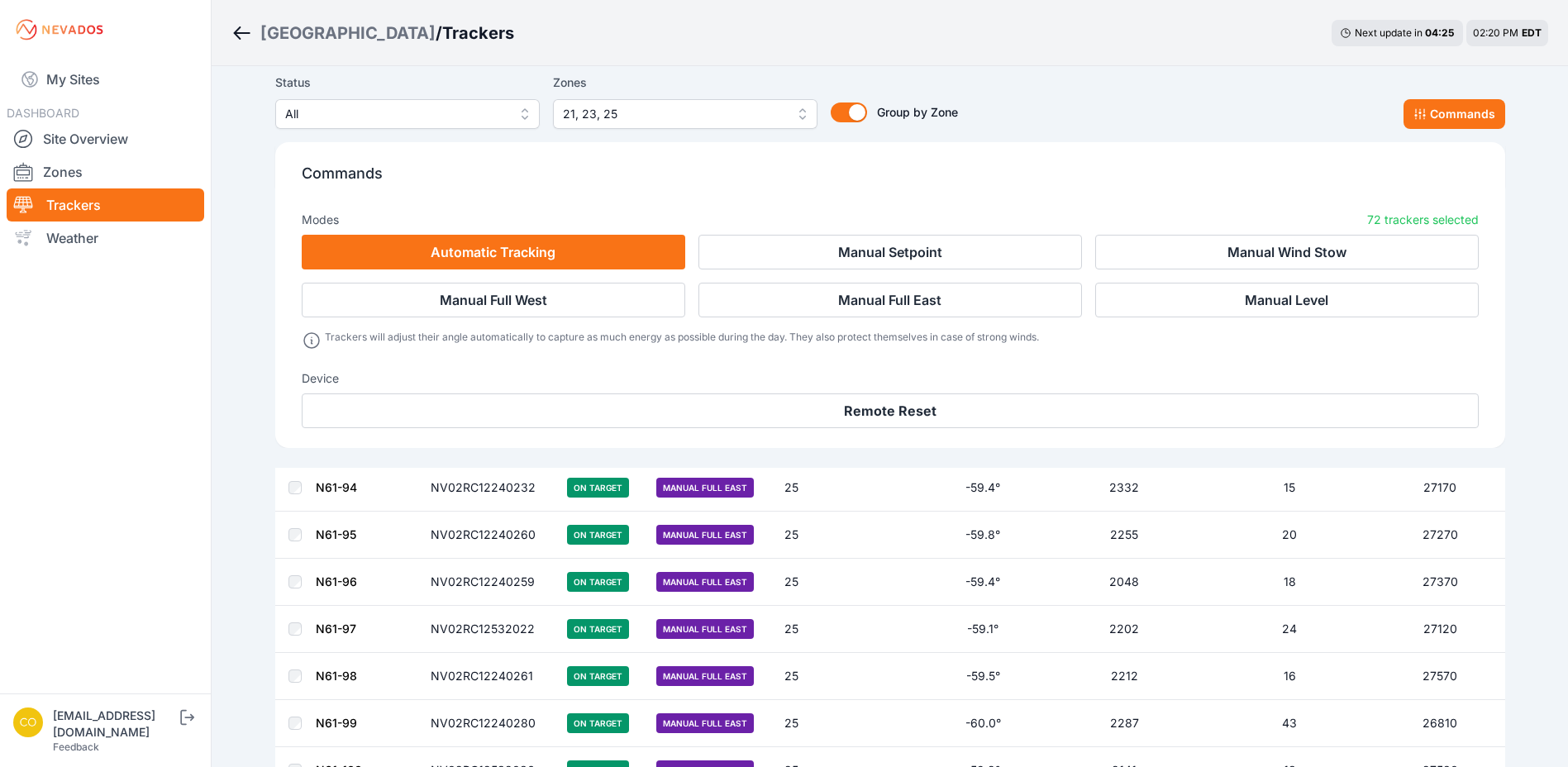
scroll to position [1640, 0]
